Goal: Information Seeking & Learning: Find specific fact

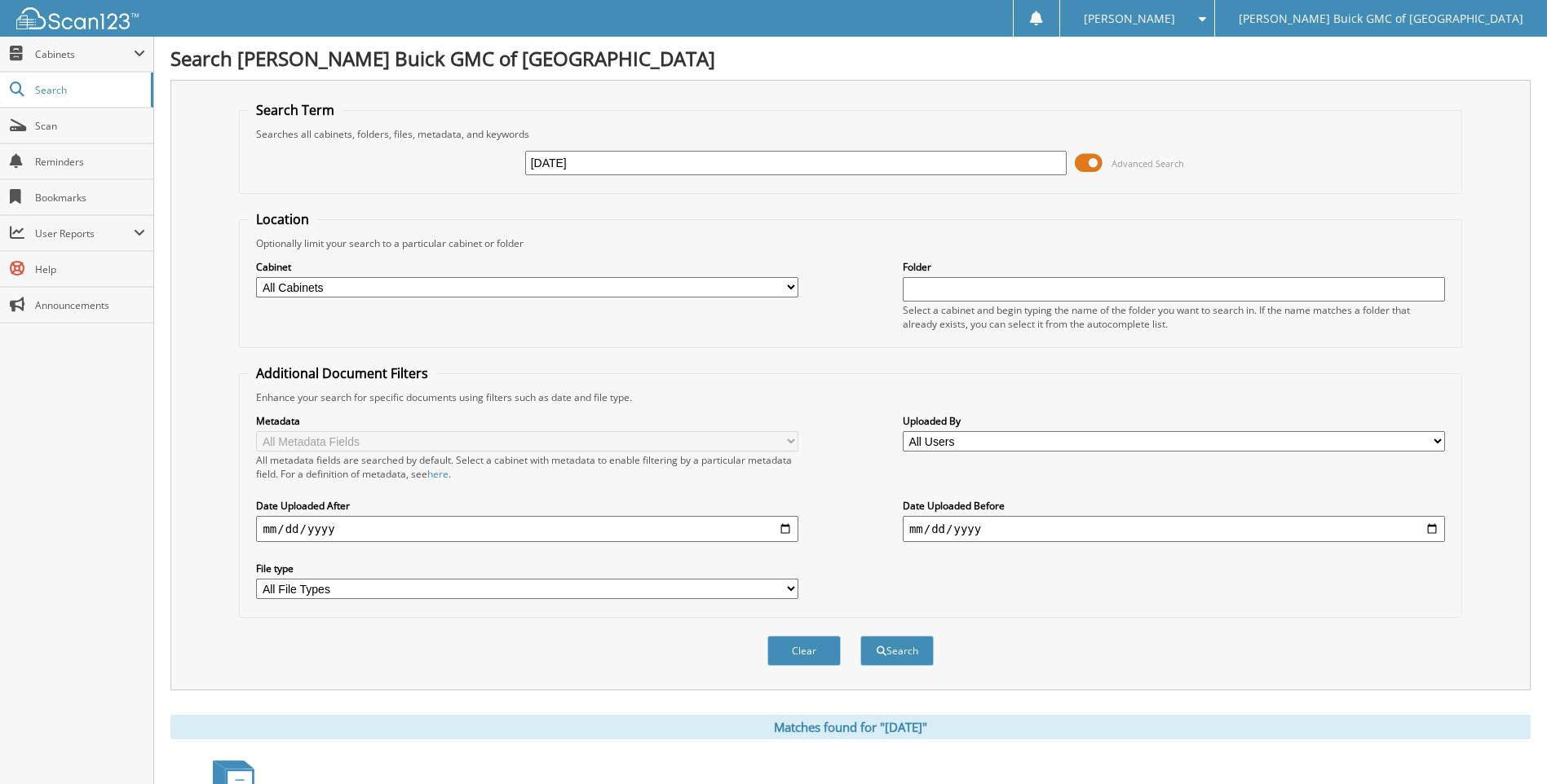
click at [641, 162] on input "[DATE]" at bounding box center [796, 163] width 542 height 24
type input "[DATE]"
click at [860, 636] on button "Search" at bounding box center [897, 651] width 73 height 30
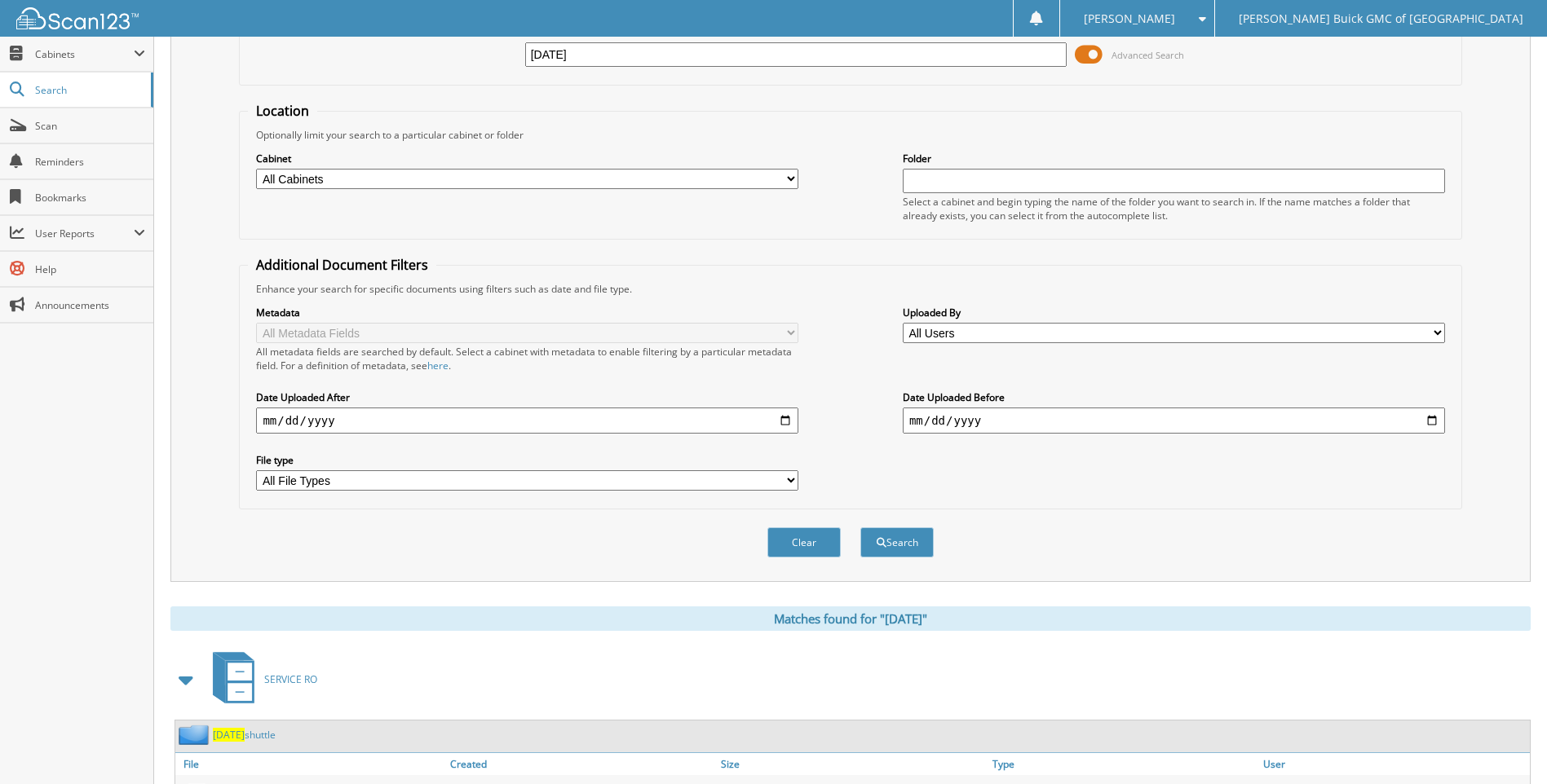
scroll to position [191, 0]
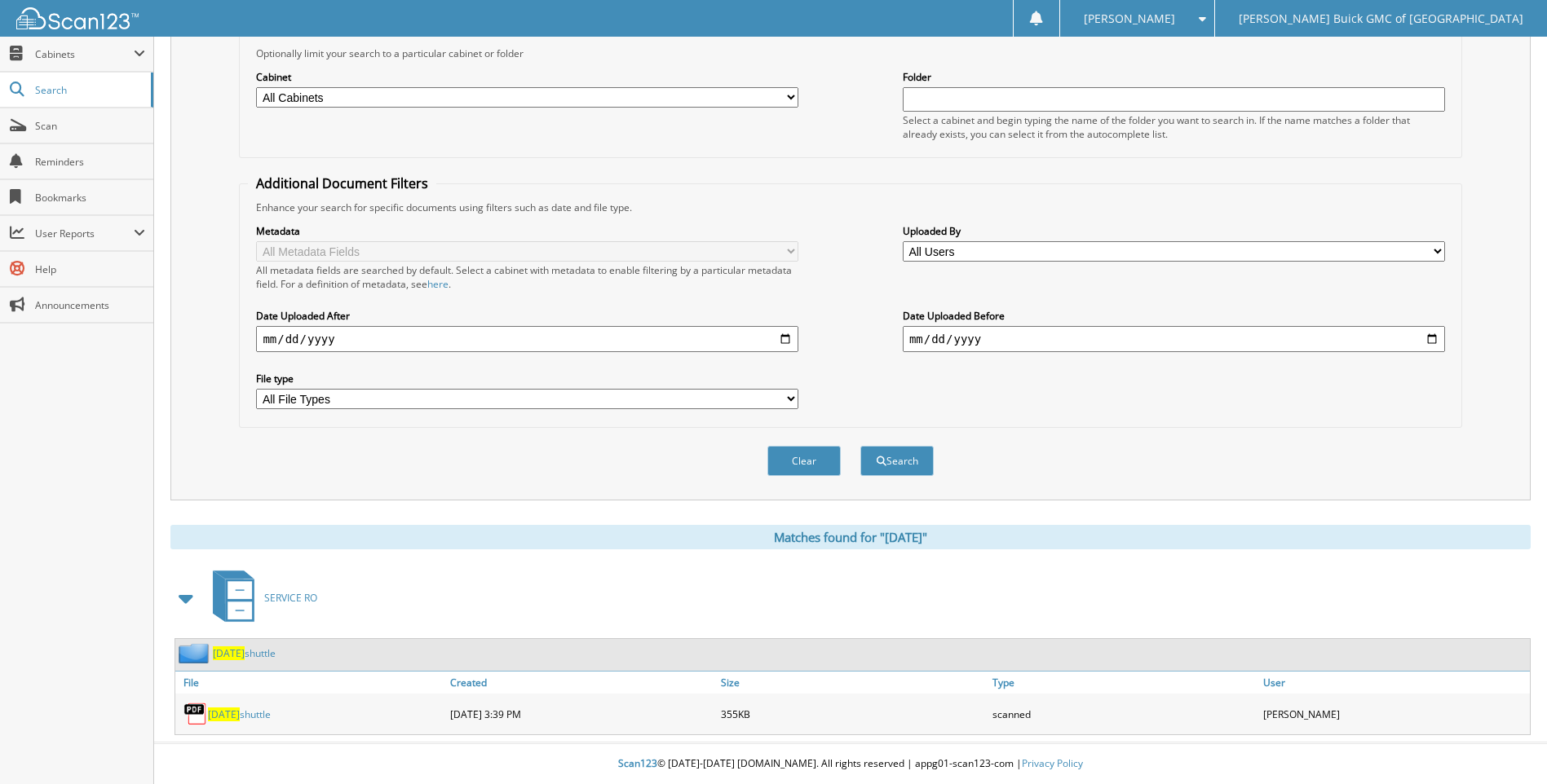
click at [234, 718] on span "2025-09-19" at bounding box center [224, 714] width 32 height 13
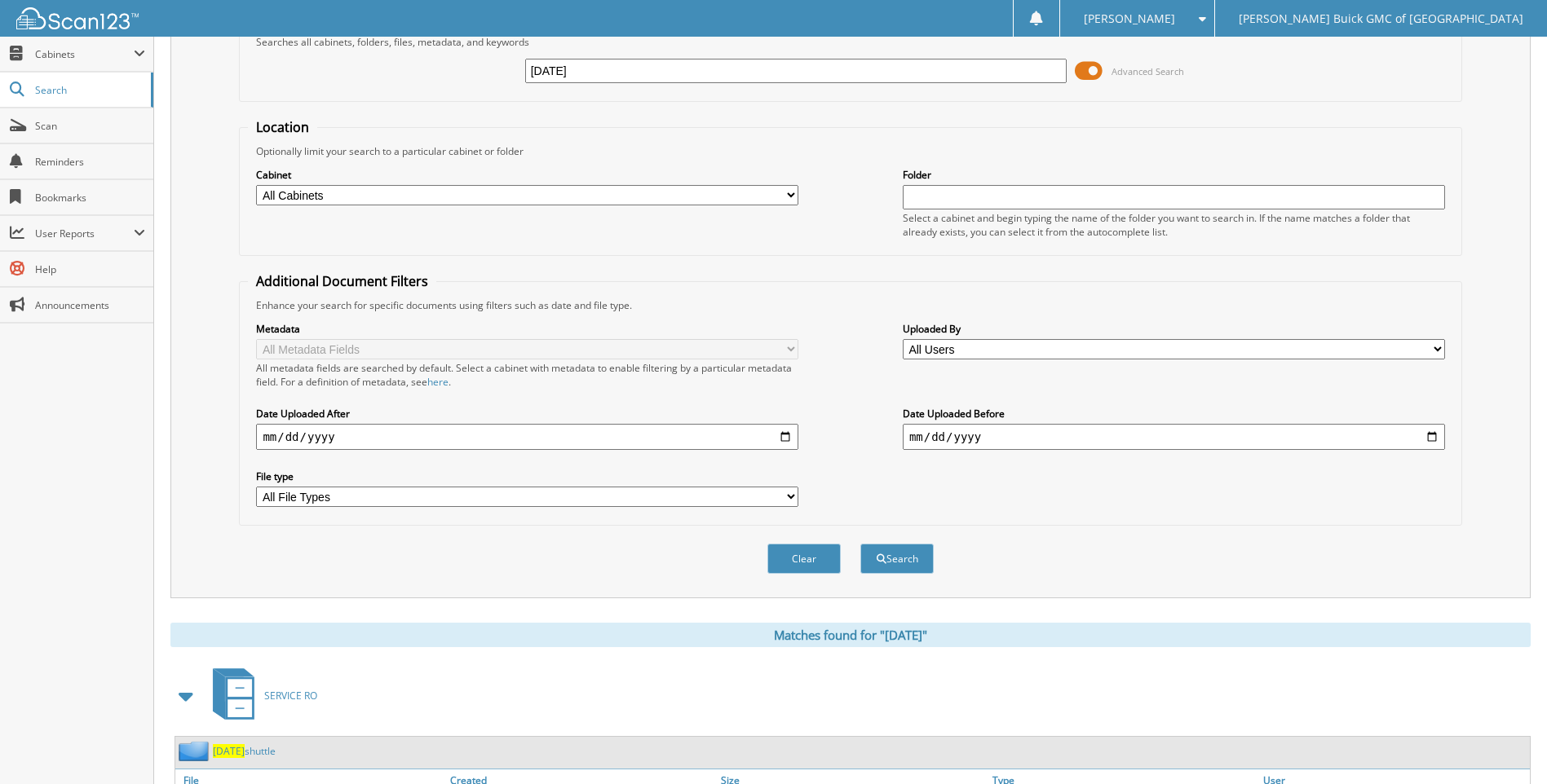
scroll to position [0, 0]
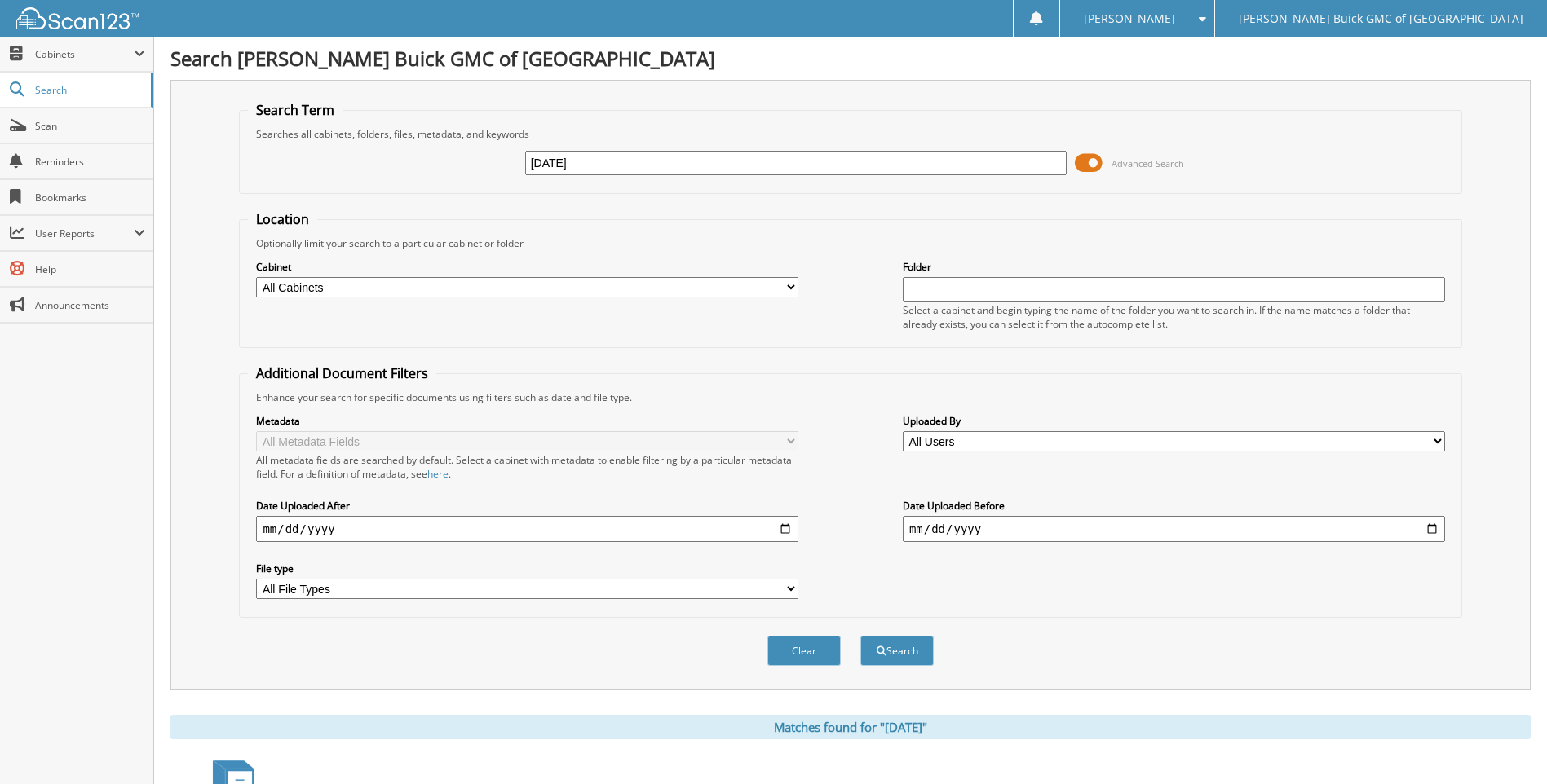
drag, startPoint x: 559, startPoint y: 161, endPoint x: 612, endPoint y: 161, distance: 53.0
click at [612, 161] on input "[DATE]" at bounding box center [796, 163] width 542 height 24
type input "2025-08-28"
click at [860, 636] on button "Search" at bounding box center [897, 651] width 73 height 30
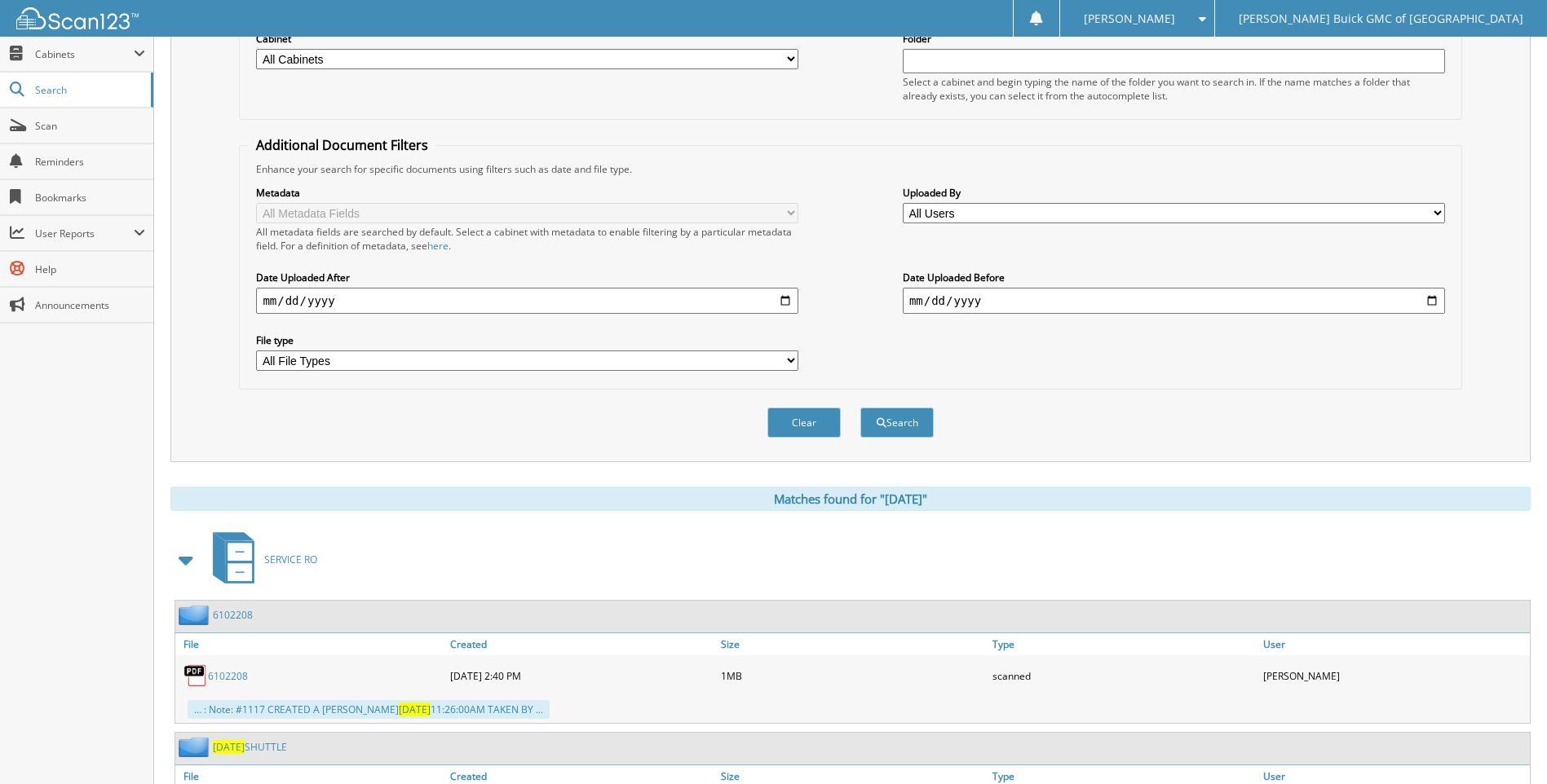
scroll to position [323, 0]
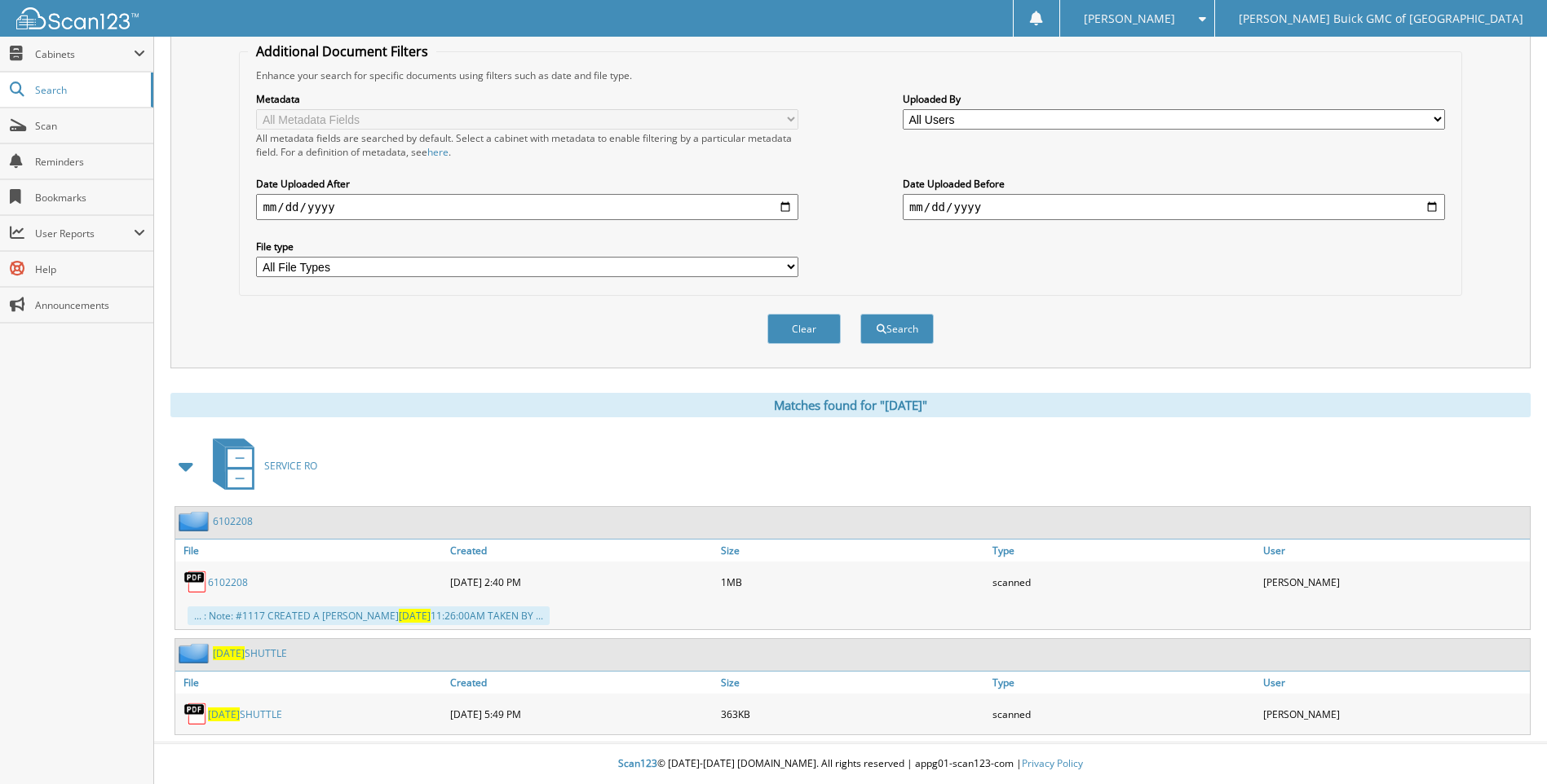
click at [231, 713] on span "2025-08-28" at bounding box center [224, 714] width 32 height 13
